Goal: Understand process/instructions

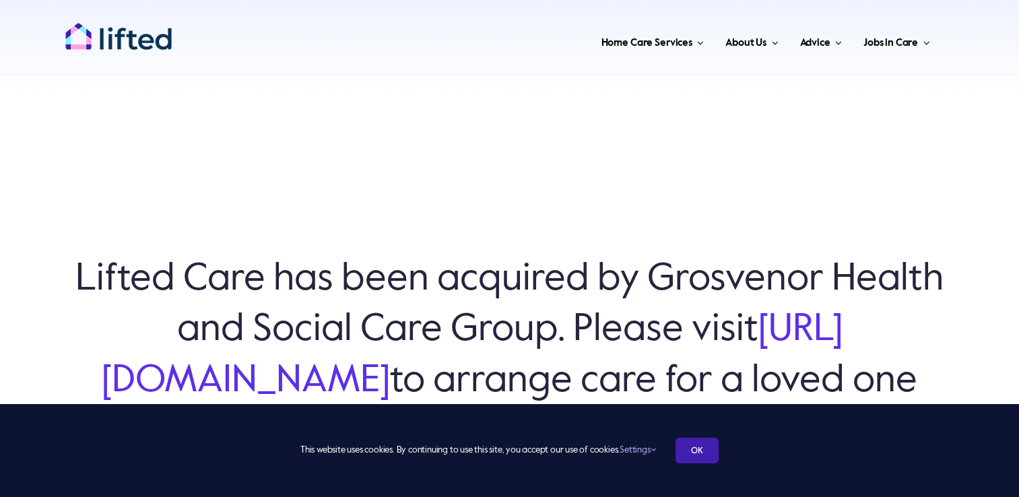
click at [690, 453] on link "OK" at bounding box center [696, 451] width 43 height 26
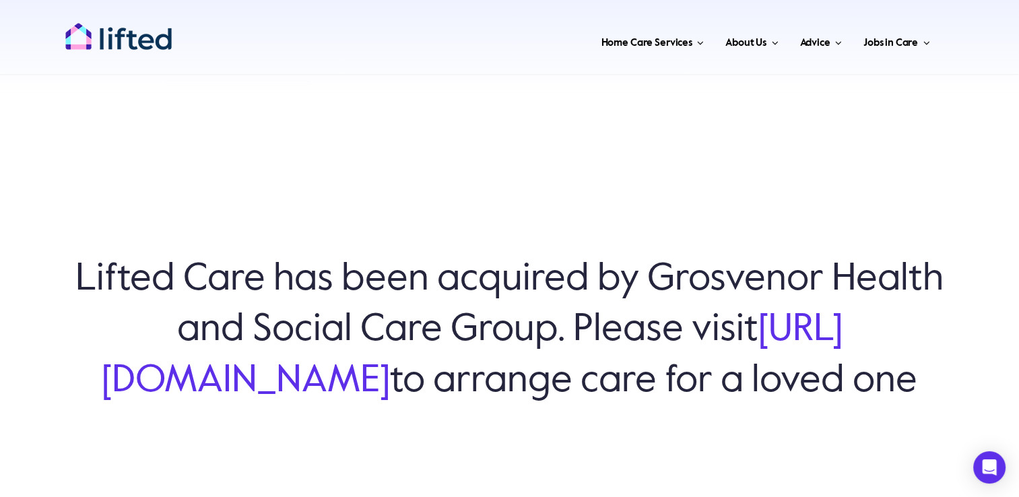
click at [341, 362] on link "[URL][DOMAIN_NAME]" at bounding box center [472, 355] width 741 height 88
click at [607, 129] on span "Our Process" at bounding box center [592, 128] width 53 height 22
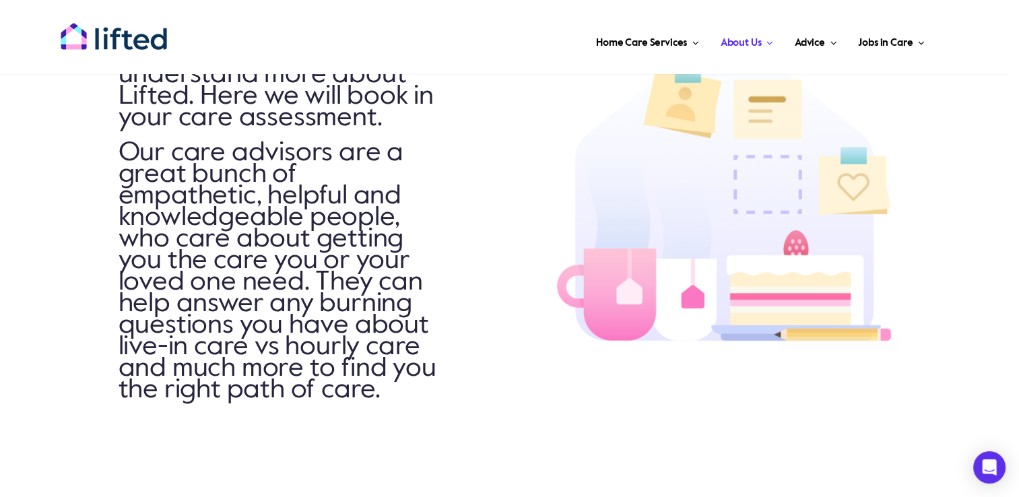
scroll to position [1307, 0]
